Goal: Check status: Check status

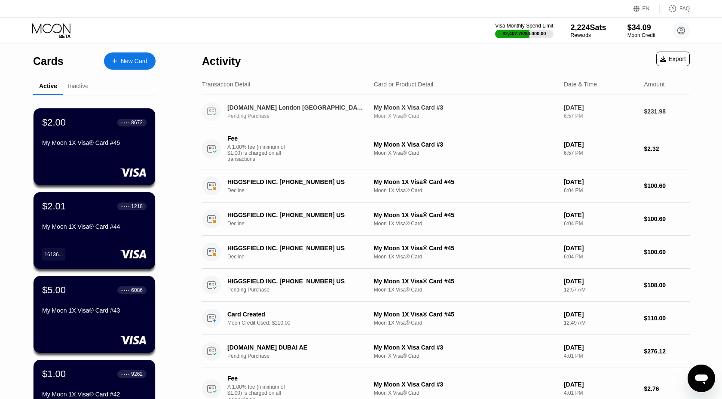
click at [287, 115] on div "Pending Purchase" at bounding box center [301, 116] width 148 height 6
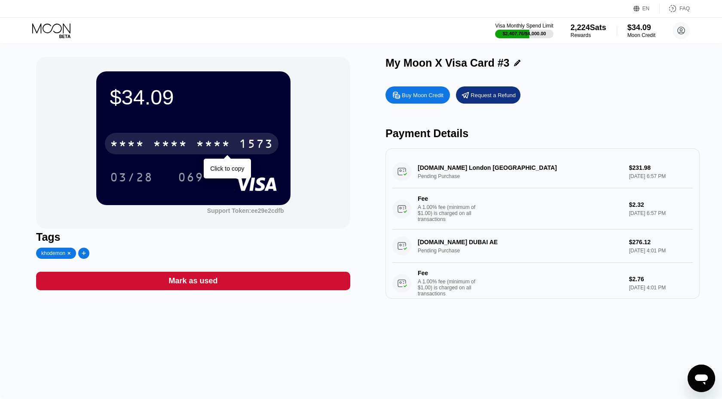
click at [240, 138] on div "1573" at bounding box center [256, 145] width 34 height 14
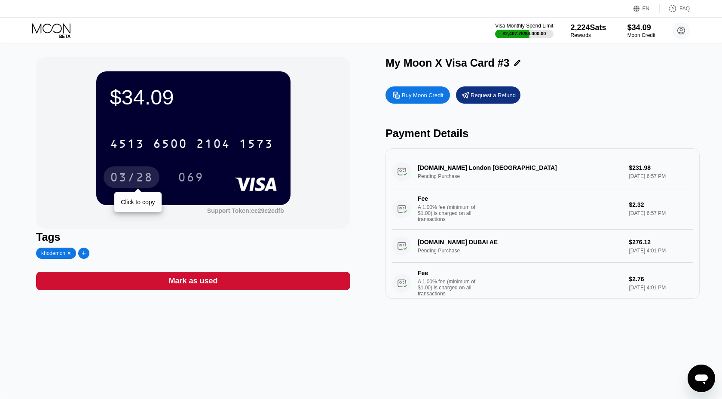
click at [138, 180] on div "03/28" at bounding box center [131, 178] width 43 height 14
